Goal: Task Accomplishment & Management: Manage account settings

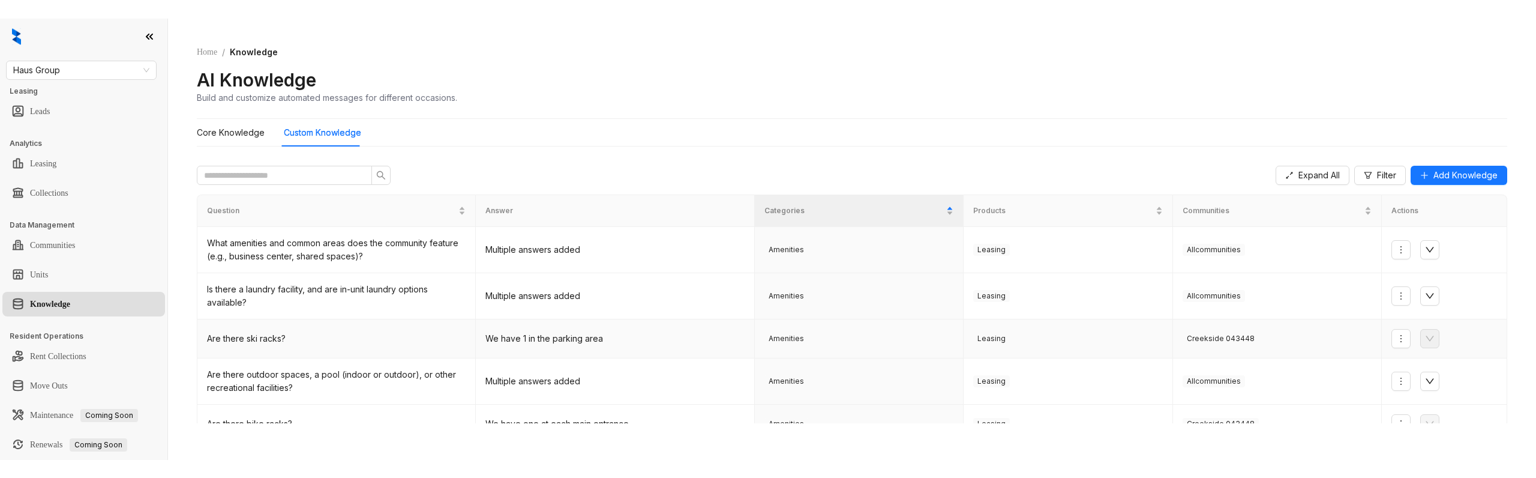
scroll to position [74, 0]
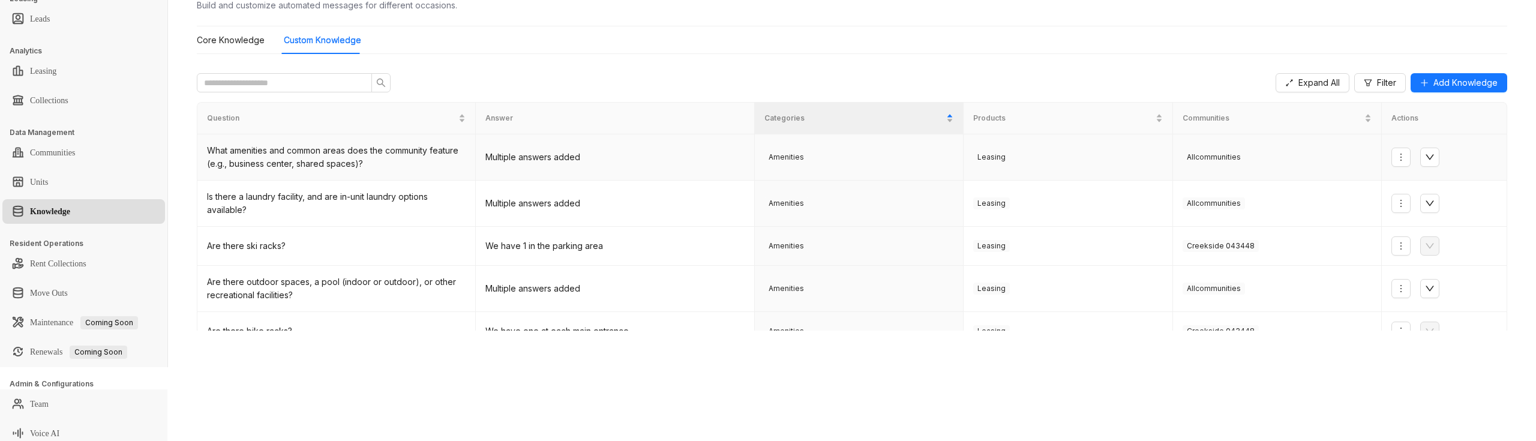
click at [1022, 176] on td "Leasing" at bounding box center [1068, 157] width 209 height 46
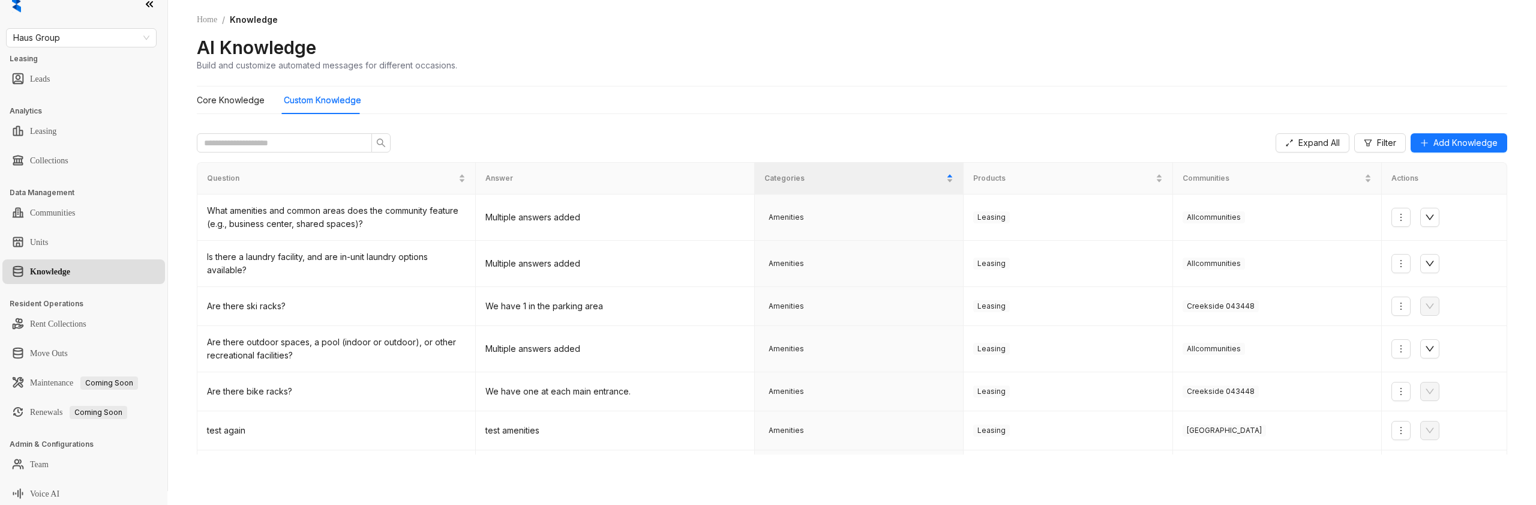
scroll to position [14, 0]
click at [188, 156] on div "Home / Knowledge AI Knowledge Build and customize automated messages for differ…" at bounding box center [852, 238] width 1368 height 505
click at [859, 225] on td "Amenities" at bounding box center [859, 217] width 209 height 46
drag, startPoint x: 1383, startPoint y: 214, endPoint x: 1409, endPoint y: 215, distance: 26.5
click at [1384, 214] on td at bounding box center [1444, 217] width 125 height 46
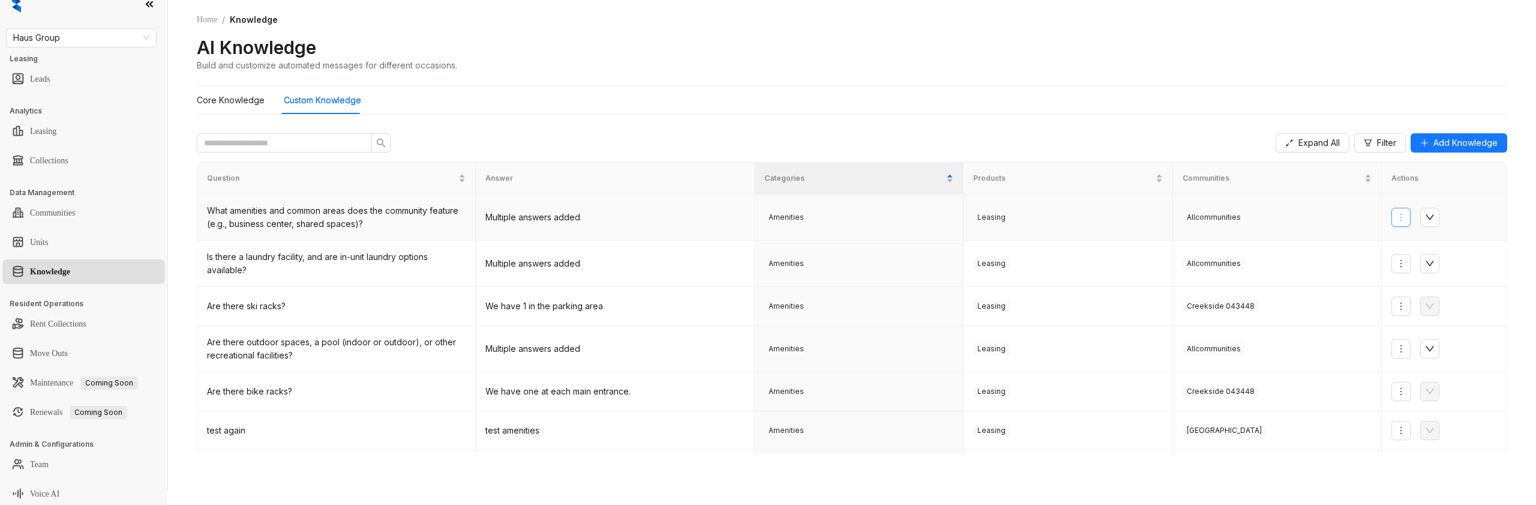
click at [1409, 216] on button "button" at bounding box center [1400, 217] width 19 height 19
click at [1409, 258] on span "Edit Knowledge" at bounding box center [1440, 260] width 78 height 13
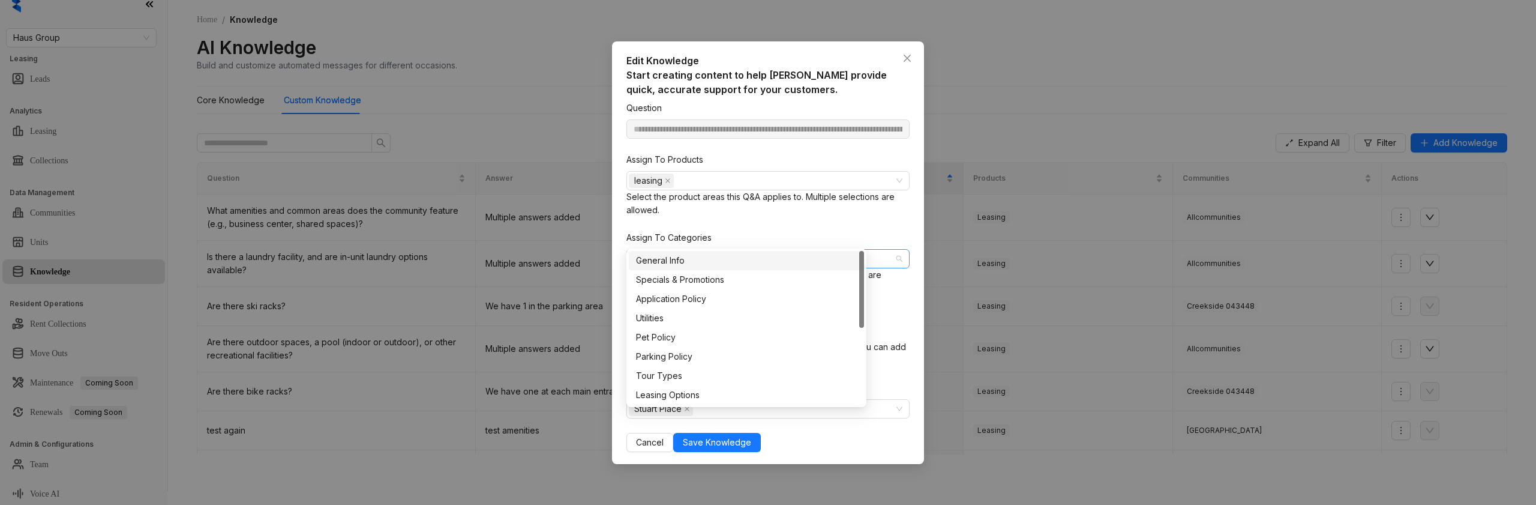
click at [767, 250] on div "Amenities" at bounding box center [762, 258] width 266 height 17
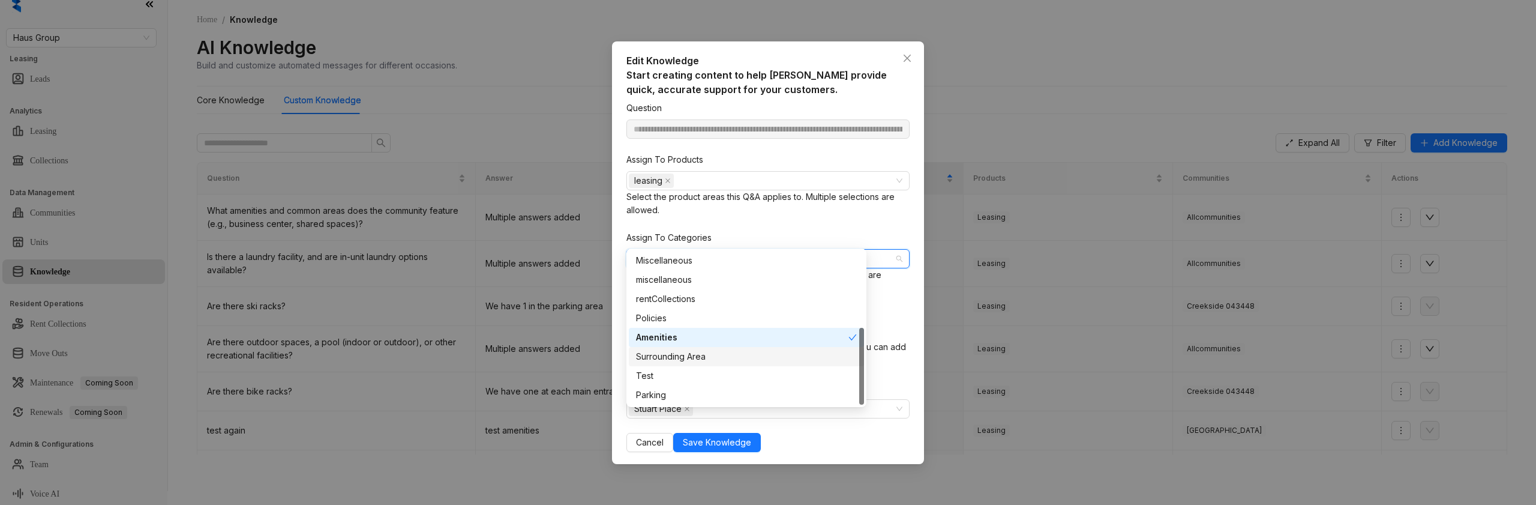
scroll to position [0, 0]
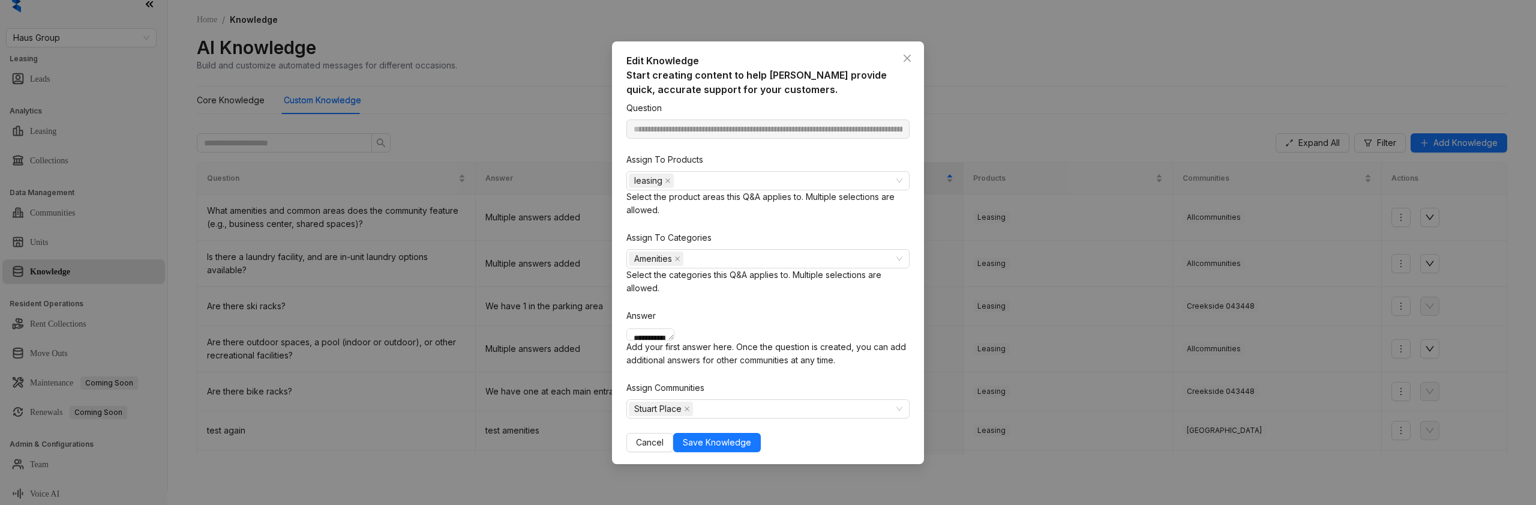
click at [1082, 87] on div "**********" at bounding box center [768, 252] width 1536 height 505
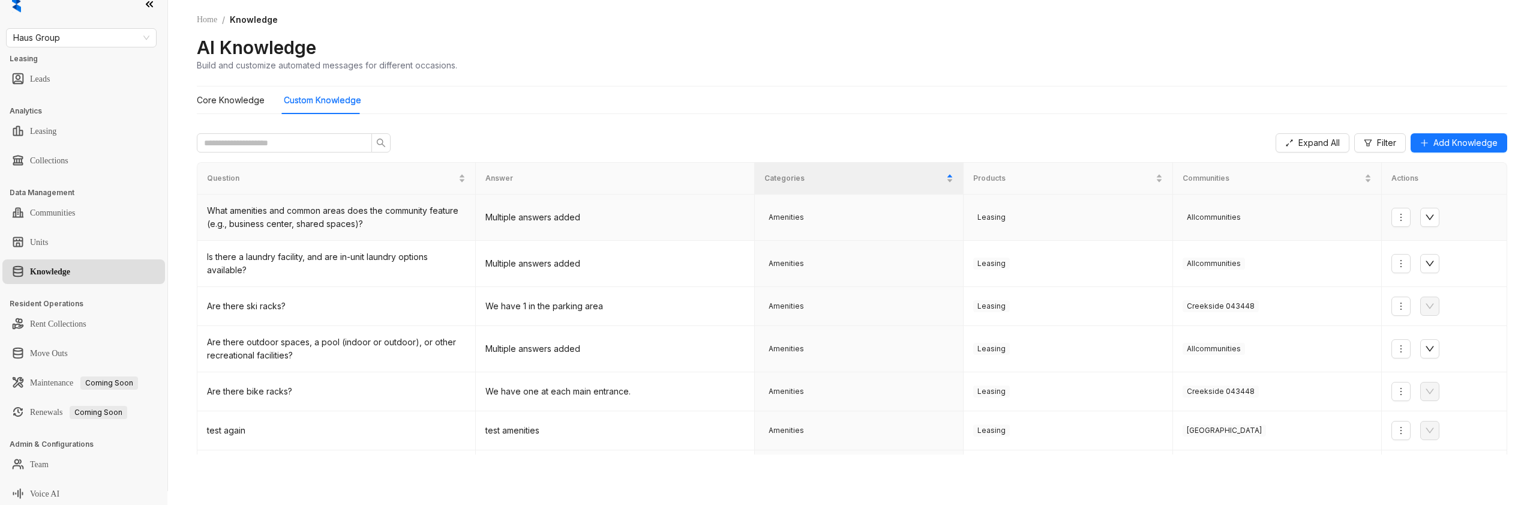
click at [1022, 232] on td "Leasing" at bounding box center [1068, 217] width 209 height 46
click at [1070, 230] on td "Leasing" at bounding box center [1068, 217] width 209 height 46
click at [987, 213] on span "Leasing" at bounding box center [991, 217] width 37 height 12
click at [1397, 212] on icon "more" at bounding box center [1401, 217] width 10 height 10
click at [1409, 262] on span "Edit Knowledge" at bounding box center [1440, 260] width 78 height 13
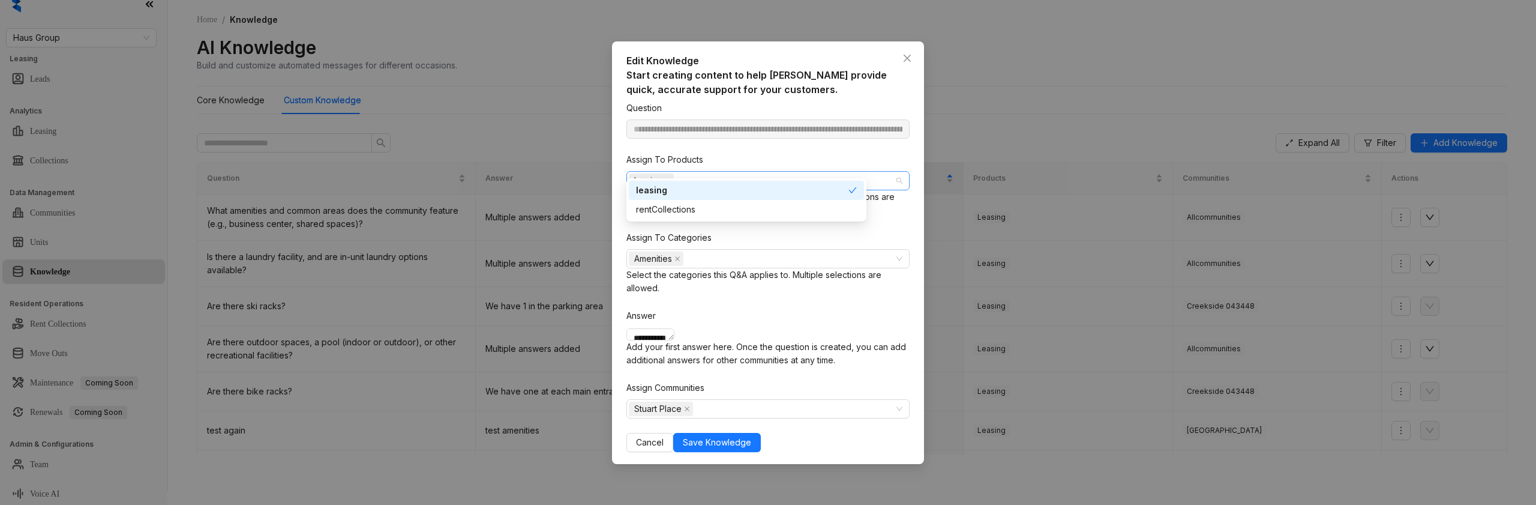
click at [725, 173] on div "leasing" at bounding box center [762, 180] width 266 height 17
click at [902, 134] on div "**********" at bounding box center [767, 276] width 283 height 350
click at [1037, 81] on div "**********" at bounding box center [768, 252] width 1536 height 505
